Goal: Information Seeking & Learning: Learn about a topic

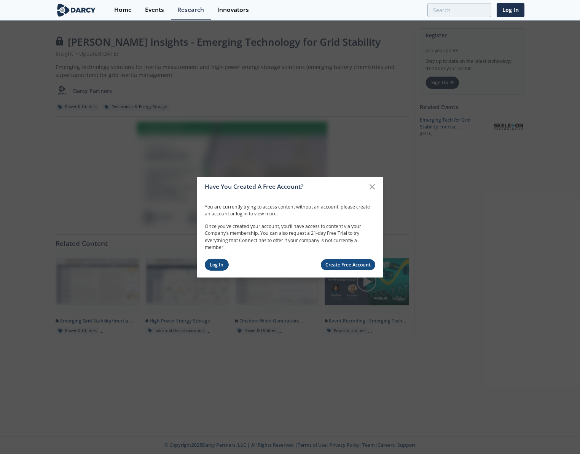
click at [219, 263] on link "Log In" at bounding box center [217, 265] width 24 height 12
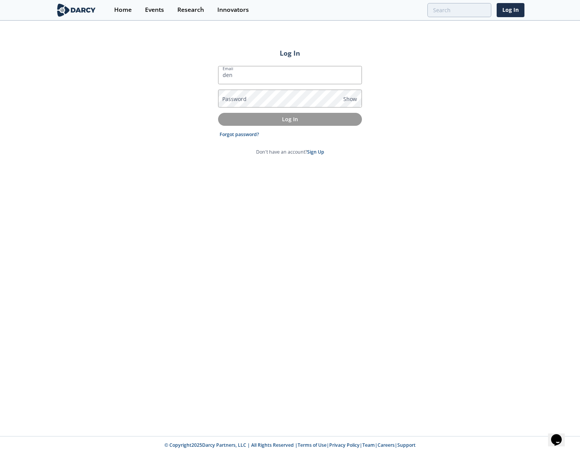
type input "[EMAIL_ADDRESS][PERSON_NAME][DOMAIN_NAME]"
click at [241, 97] on label "Password" at bounding box center [234, 99] width 24 height 8
click at [229, 99] on label "Password" at bounding box center [234, 99] width 24 height 8
click at [296, 118] on p "Log In" at bounding box center [290, 119] width 133 height 8
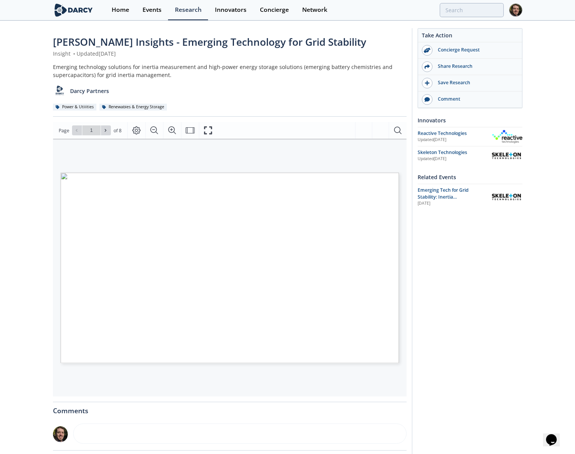
type input "2"
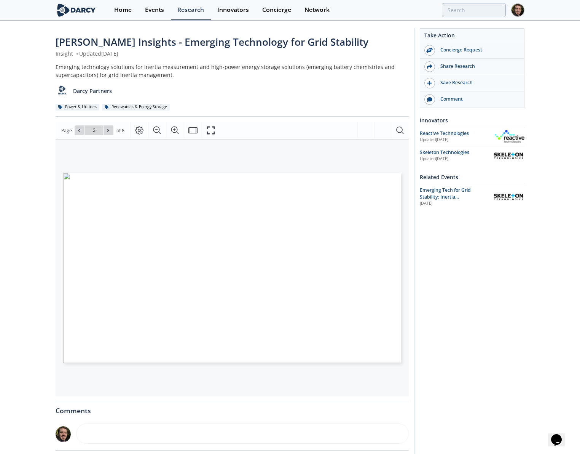
type input "3"
click at [107, 129] on icon at bounding box center [108, 130] width 2 height 3
type input "3"
drag, startPoint x: 172, startPoint y: 133, endPoint x: 151, endPoint y: 196, distance: 66.2
click at [172, 133] on icon "Zoom In" at bounding box center [175, 130] width 9 height 9
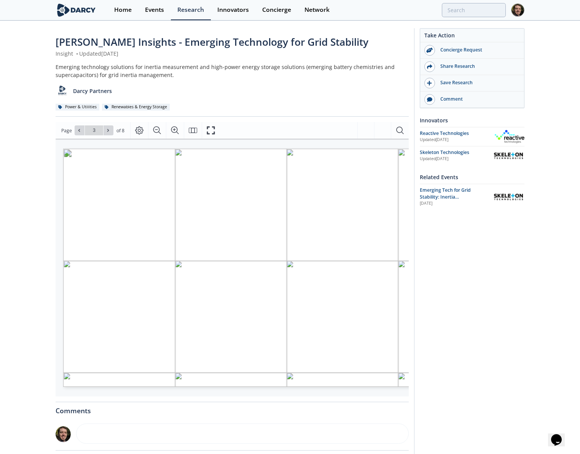
drag, startPoint x: 77, startPoint y: 352, endPoint x: 147, endPoint y: 361, distance: 69.9
click at [147, 160] on span "Notes on inertial response • In general, power system operators first need to e…" at bounding box center [307, 154] width 489 height 11
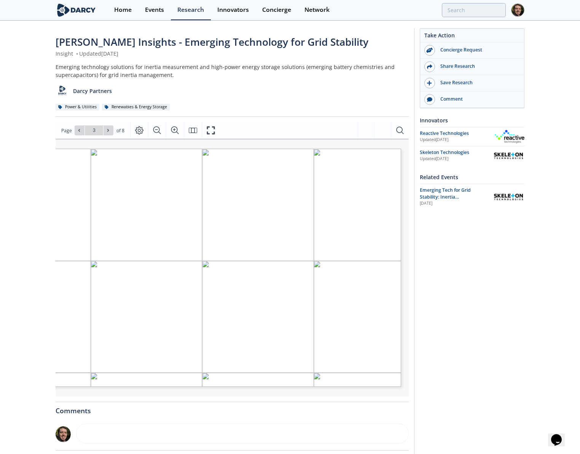
scroll to position [0, 90]
drag, startPoint x: 198, startPoint y: 349, endPoint x: 329, endPoint y: 348, distance: 131.0
click at [329, 348] on span "In some areas, like [GEOGRAPHIC_DATA], an inertia market was piloted, but was c…" at bounding box center [307, 348] width 209 height 5
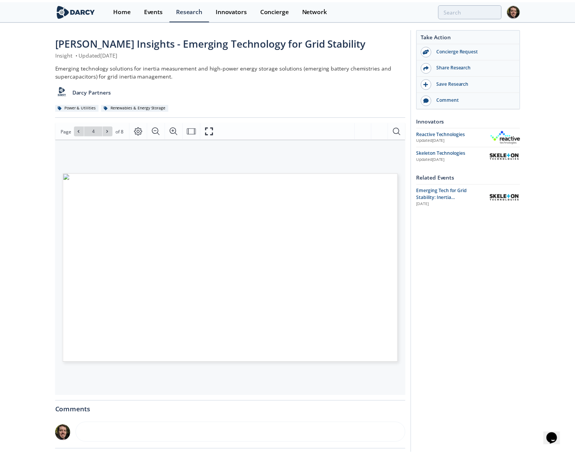
scroll to position [0, 0]
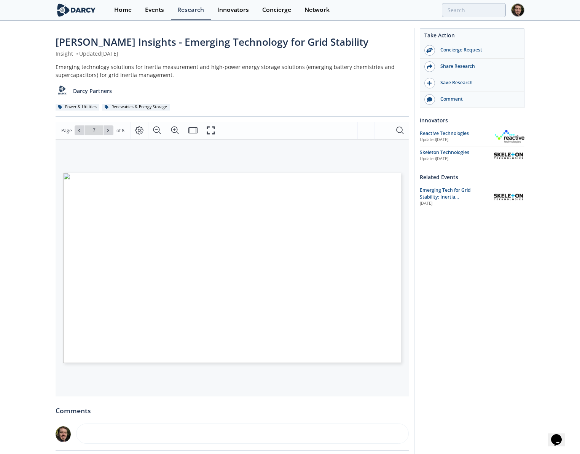
drag, startPoint x: 136, startPoint y: 283, endPoint x: 176, endPoint y: 287, distance: 40.5
click at [65, 177] on p "Hybrid solutions combine fast-response storage technologies (e.g., batteries, s…" at bounding box center [65, 177] width 0 height 0
type input "4"
